Goal: Information Seeking & Learning: Understand process/instructions

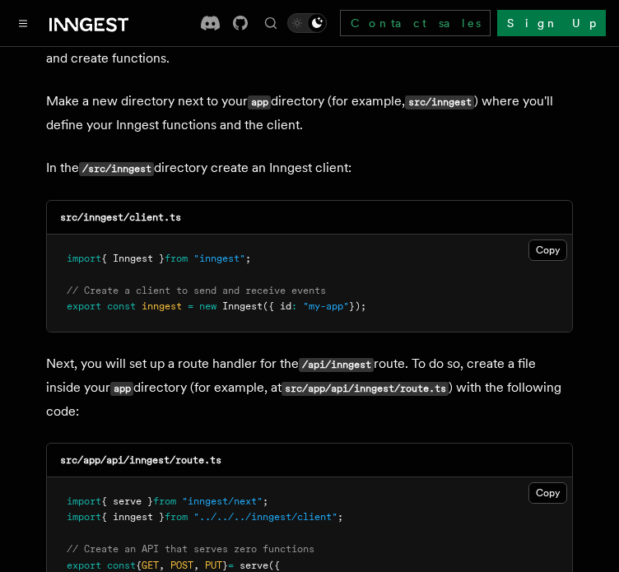
scroll to position [2057, 0]
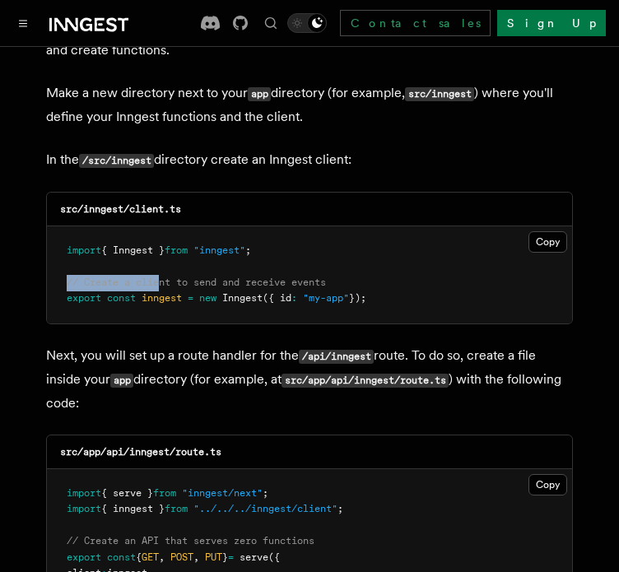
drag, startPoint x: 102, startPoint y: 234, endPoint x: 161, endPoint y: 236, distance: 59.3
click at [161, 236] on pre "import { Inngest } from "inngest" ; // Create a client to send and receive even…" at bounding box center [309, 274] width 525 height 97
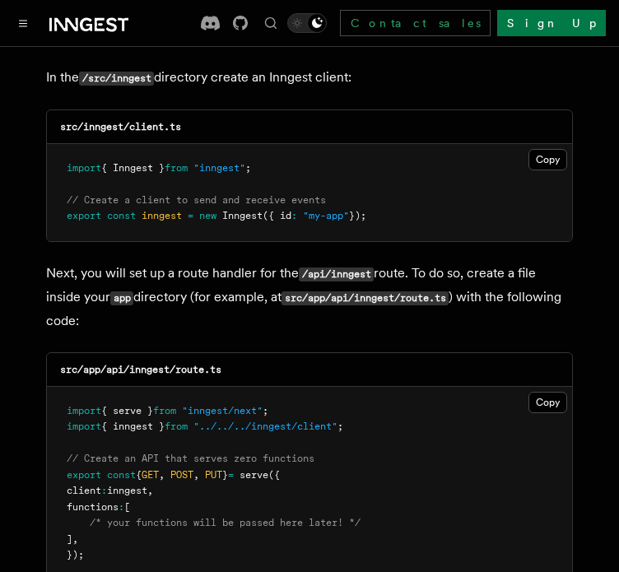
click at [63, 428] on pre "import { serve } from "inngest/next" ; import { inngest } from "../../../innges…" at bounding box center [309, 483] width 525 height 193
click at [58, 402] on pre "import { serve } from "inngest/next" ; import { inngest } from "../../../innges…" at bounding box center [309, 483] width 525 height 193
drag, startPoint x: 390, startPoint y: 234, endPoint x: 450, endPoint y: 235, distance: 60.1
click at [450, 262] on p "Next, you will set up a route handler for the /api/inngest route. To do so, cre…" at bounding box center [309, 297] width 527 height 71
drag, startPoint x: 16, startPoint y: 256, endPoint x: 193, endPoint y: 254, distance: 176.9
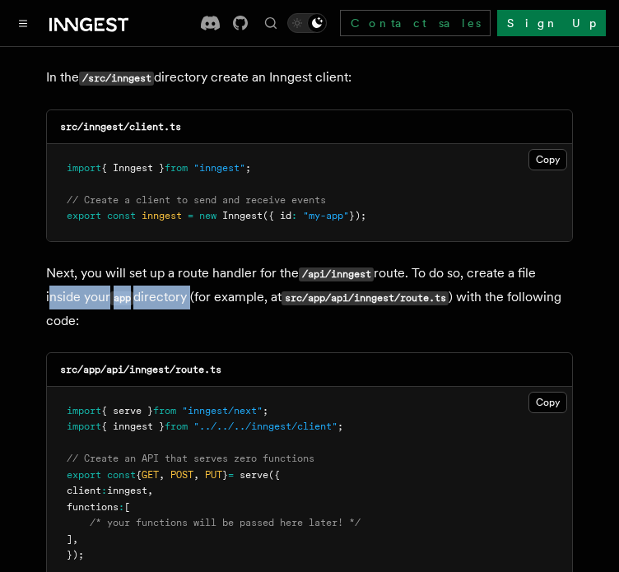
drag, startPoint x: 86, startPoint y: 393, endPoint x: 291, endPoint y: 393, distance: 204.9
click at [291, 393] on pre "import { serve } from "inngest/next" ; import { inngest } from "../../../innges…" at bounding box center [309, 483] width 525 height 193
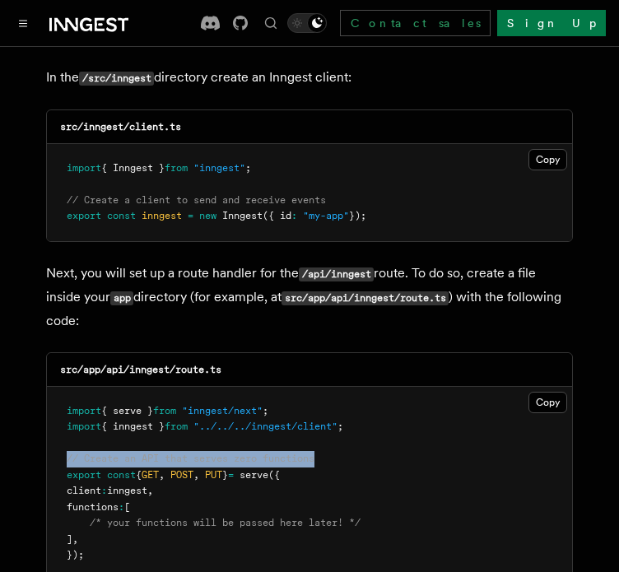
drag, startPoint x: 64, startPoint y: 419, endPoint x: 320, endPoint y: 419, distance: 255.9
click at [320, 419] on pre "import { serve } from "inngest/next" ; import { inngest } from "../../../innges…" at bounding box center [309, 483] width 525 height 193
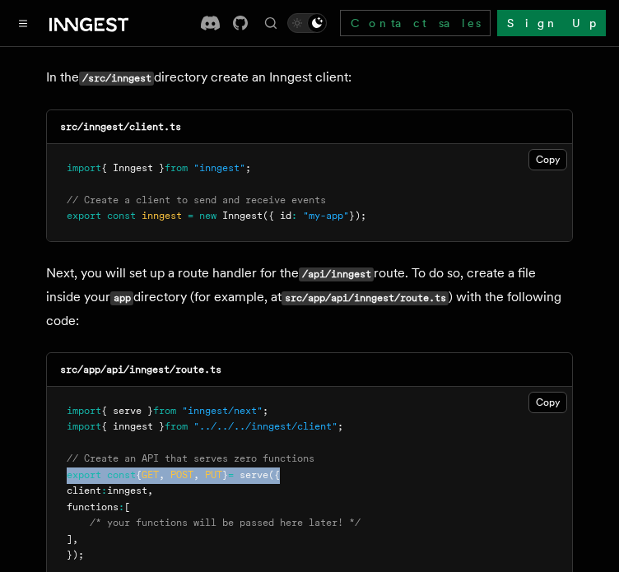
drag, startPoint x: 33, startPoint y: 431, endPoint x: 322, endPoint y: 436, distance: 288.9
drag, startPoint x: 203, startPoint y: 457, endPoint x: 67, endPoint y: 456, distance: 136.6
click at [67, 456] on pre "import { serve } from "inngest/next" ; import { inngest } from "../../../innges…" at bounding box center [309, 483] width 525 height 193
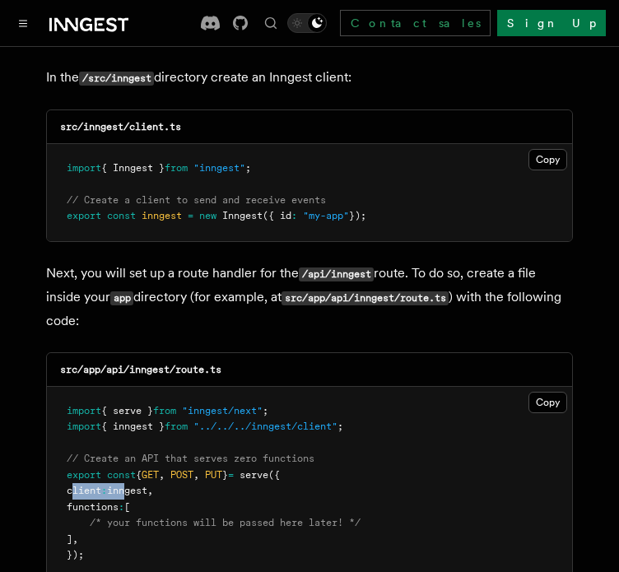
drag, startPoint x: 74, startPoint y: 439, endPoint x: 138, endPoint y: 442, distance: 64.3
click at [138, 442] on pre "import { serve } from "inngest/next" ; import { inngest } from "../../../innges…" at bounding box center [309, 483] width 525 height 193
drag, startPoint x: 58, startPoint y: 457, endPoint x: 104, endPoint y: 463, distance: 45.7
click at [104, 463] on pre "import { serve } from "inngest/next" ; import { inngest } from "../../../innges…" at bounding box center [309, 483] width 525 height 193
drag, startPoint x: 72, startPoint y: 476, endPoint x: 132, endPoint y: 483, distance: 59.6
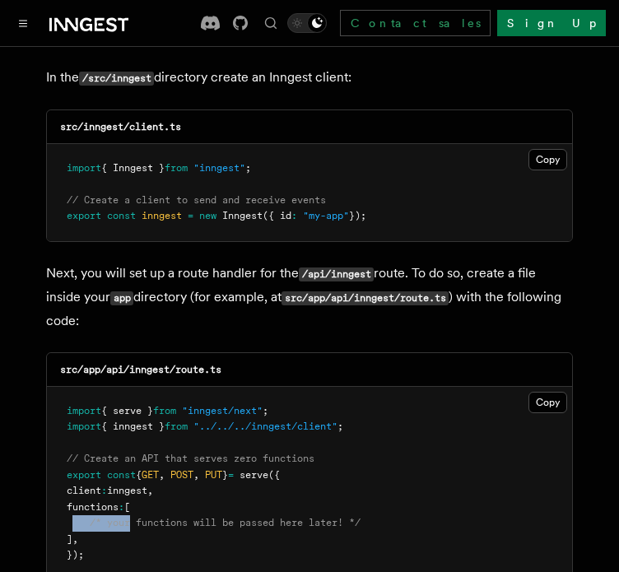
click at [132, 517] on span "/* your functions will be passed here later! */" at bounding box center [214, 523] width 294 height 12
drag, startPoint x: 72, startPoint y: 503, endPoint x: 104, endPoint y: 504, distance: 31.3
click at [104, 504] on pre "import { serve } from "inngest/next" ; import { inngest } from "../../../innges…" at bounding box center [309, 483] width 525 height 193
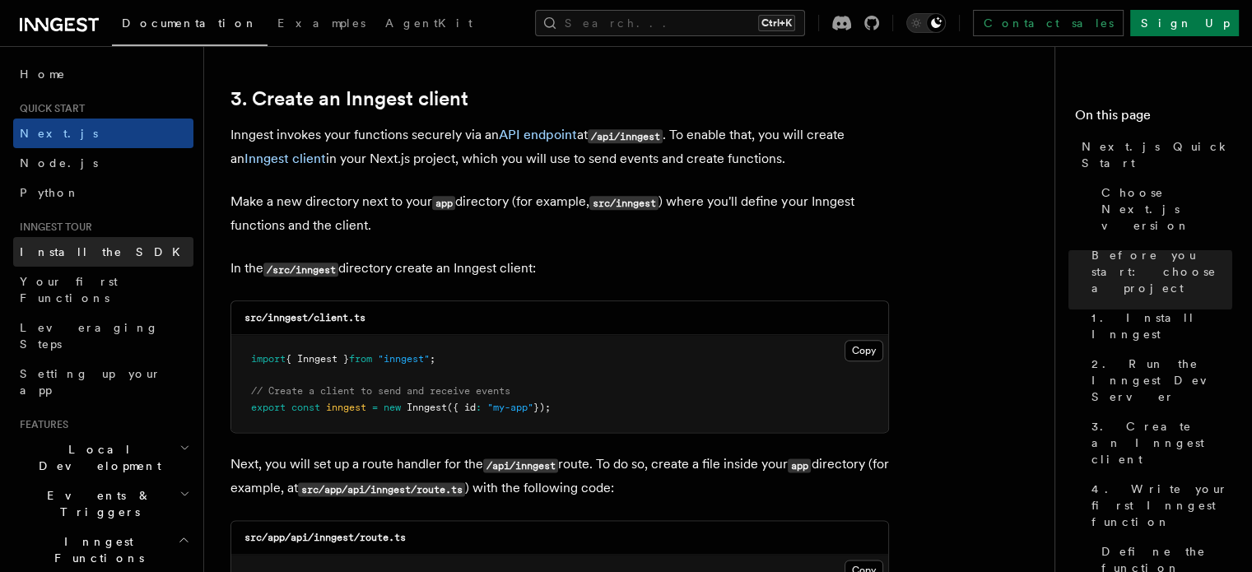
scroll to position [1975, 0]
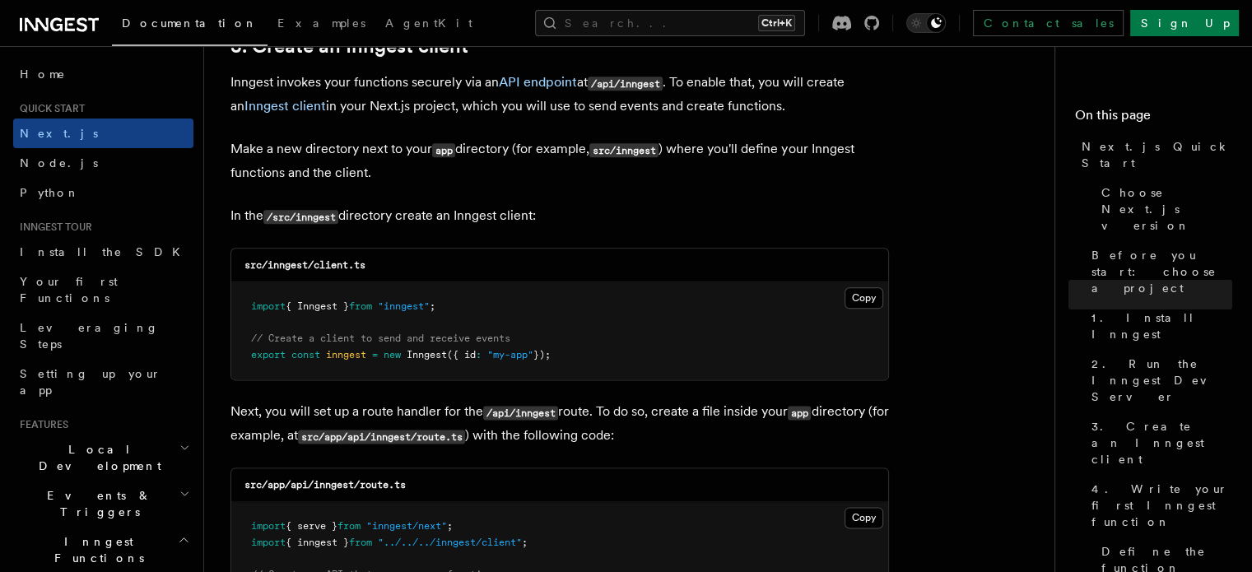
drag, startPoint x: 467, startPoint y: 312, endPoint x: 486, endPoint y: 239, distance: 75.1
click at [467, 312] on pre "import { Inngest } from "inngest" ; // Create a client to send and receive even…" at bounding box center [559, 330] width 657 height 97
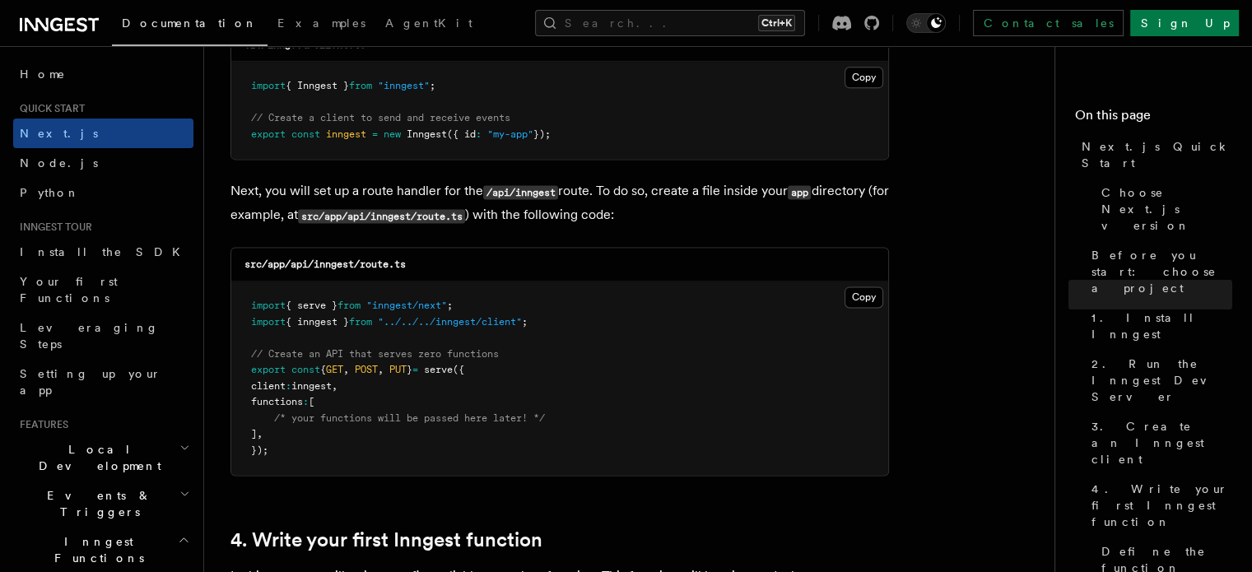
scroll to position [2222, 0]
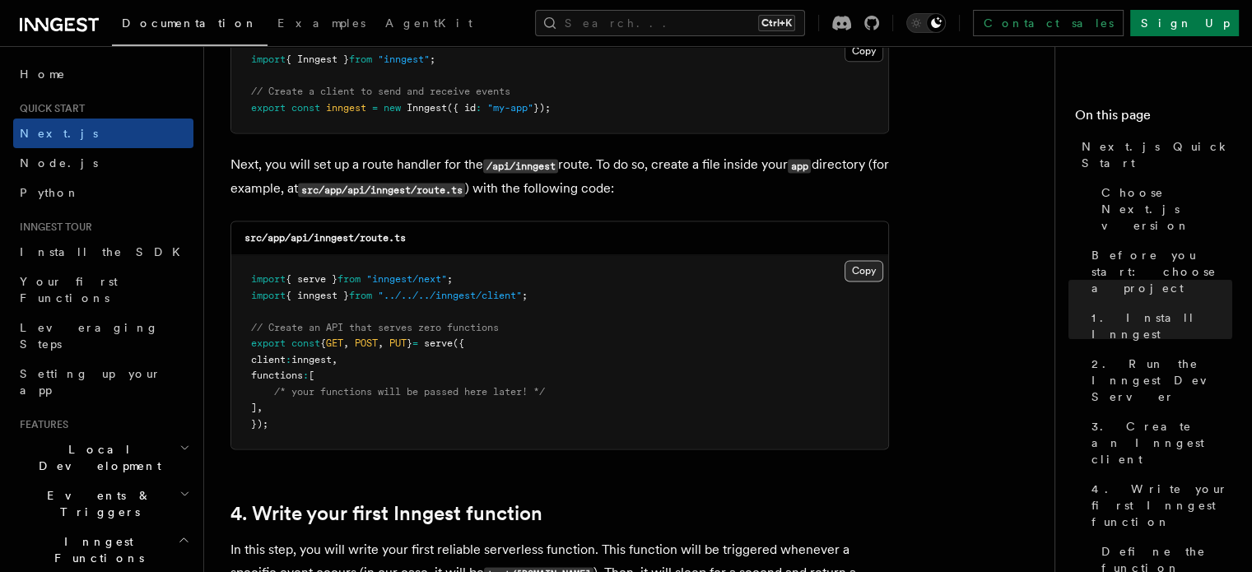
click at [618, 262] on button "Copy Copied" at bounding box center [863, 270] width 39 height 21
